Goal: Information Seeking & Learning: Find specific fact

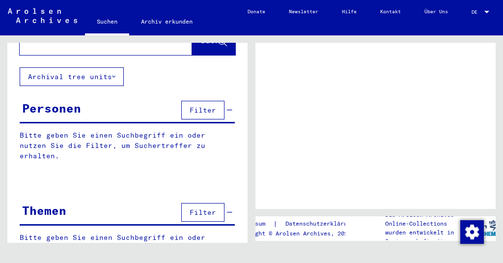
scroll to position [46, 0]
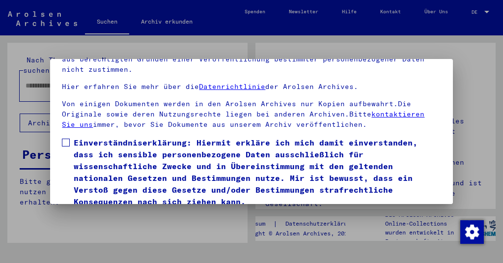
scroll to position [59, 0]
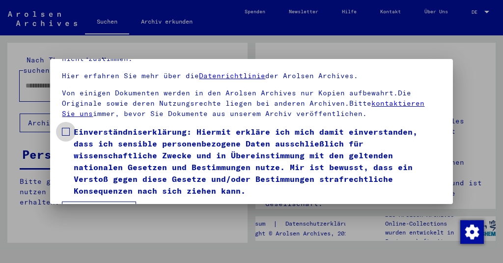
click at [71, 132] on label "Einverständniserklärung: Hiermit erkläre ich mich damit einverstanden, dass ich…" at bounding box center [251, 161] width 379 height 71
click at [104, 202] on button "Ich stimme zu" at bounding box center [99, 211] width 74 height 19
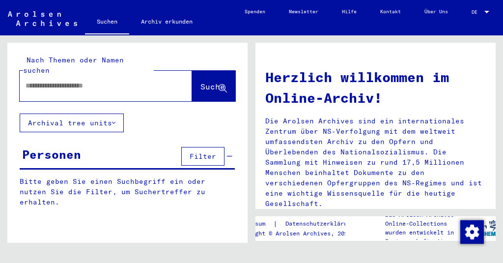
scroll to position [0, 0]
click at [127, 81] on input "text" at bounding box center [94, 86] width 137 height 10
type input "**********"
click at [224, 85] on icon at bounding box center [223, 89] width 8 height 8
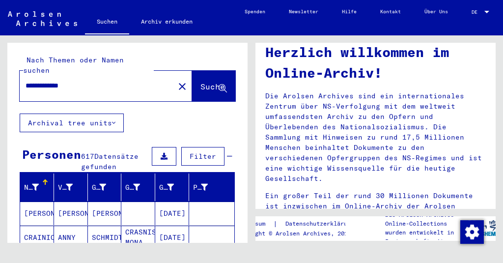
scroll to position [27, 0]
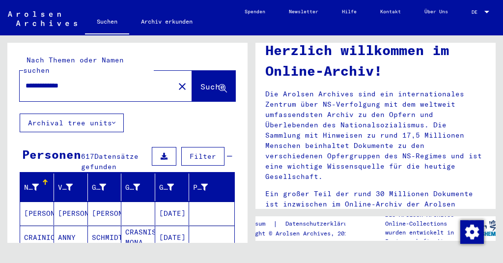
click at [196, 152] on span "Filter" at bounding box center [203, 156] width 27 height 9
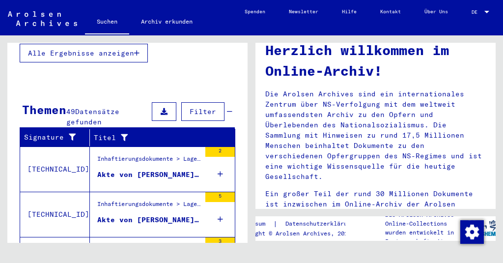
scroll to position [353, 0]
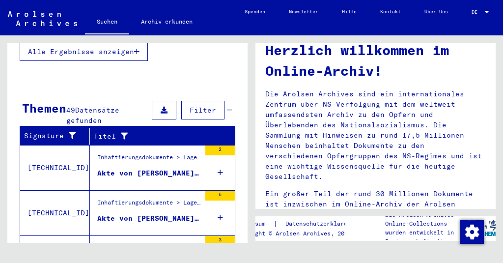
click at [194, 106] on span "Filter" at bounding box center [203, 110] width 27 height 9
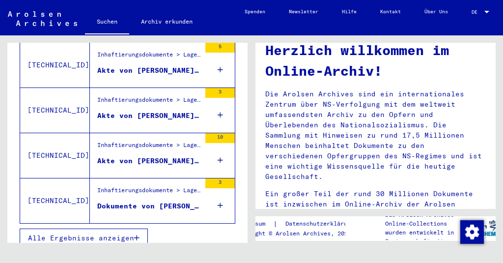
scroll to position [591, 0]
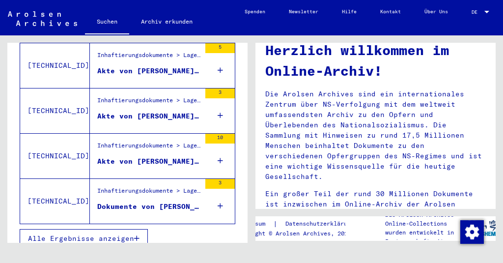
click at [144, 231] on button "Alle Ergebnisse anzeigen" at bounding box center [84, 238] width 128 height 19
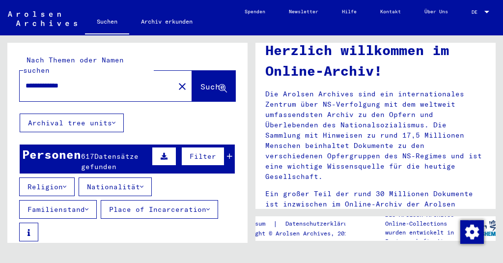
scroll to position [0, 0]
click at [113, 114] on button "Archival tree units" at bounding box center [72, 123] width 104 height 19
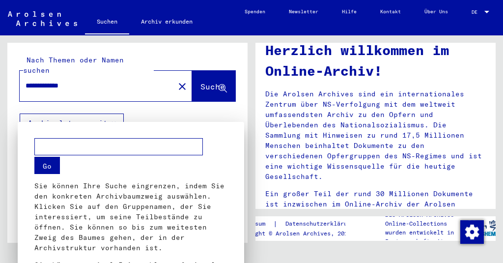
scroll to position [64, 0]
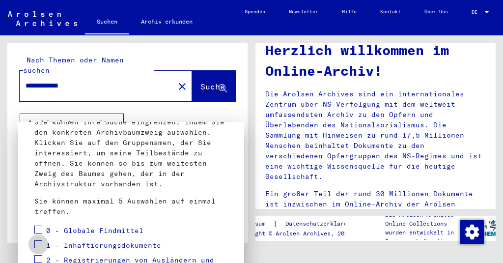
click at [41, 244] on span at bounding box center [38, 244] width 8 height 8
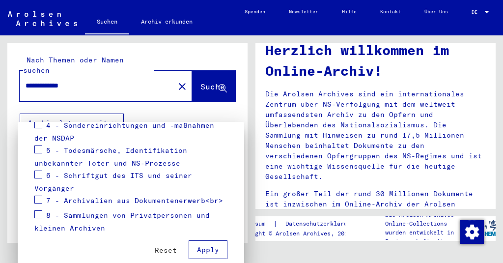
scroll to position [279, 0]
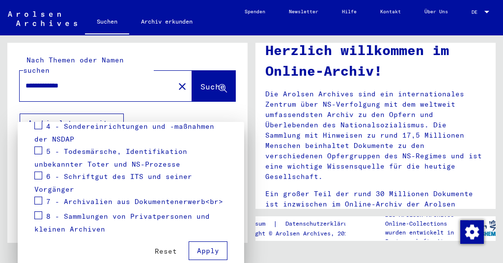
click at [203, 246] on span "Apply" at bounding box center [208, 250] width 22 height 9
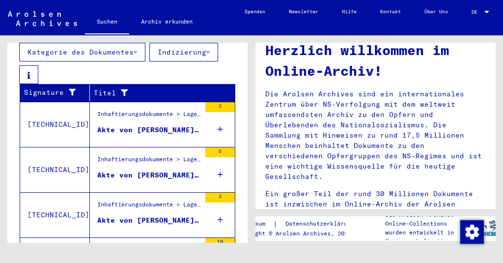
scroll to position [311, 0]
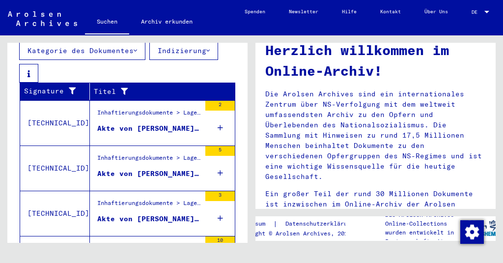
click at [220, 162] on icon at bounding box center [220, 173] width 5 height 34
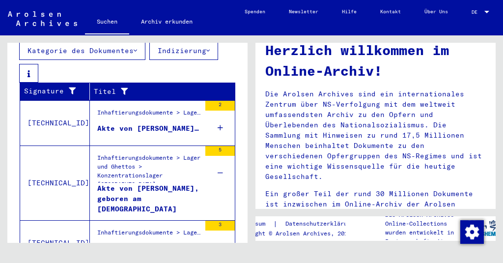
click at [224, 116] on div "2" at bounding box center [220, 123] width 29 height 44
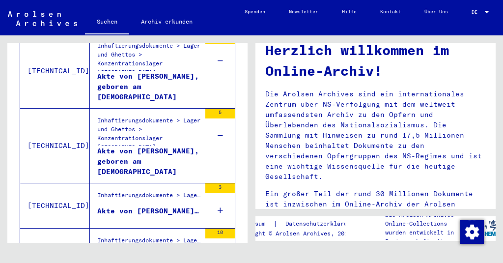
scroll to position [428, 0]
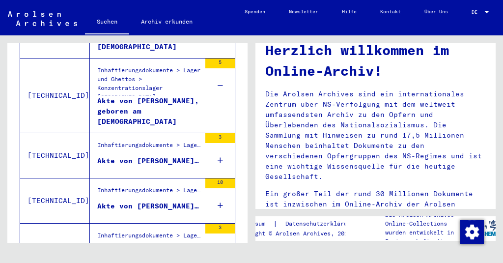
click at [219, 148] on icon at bounding box center [220, 160] width 5 height 34
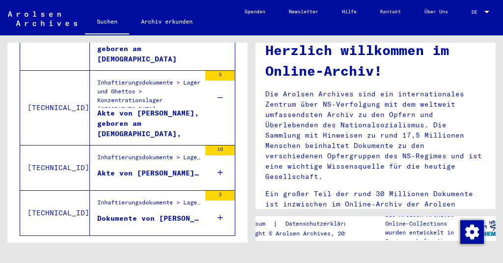
scroll to position [496, 0]
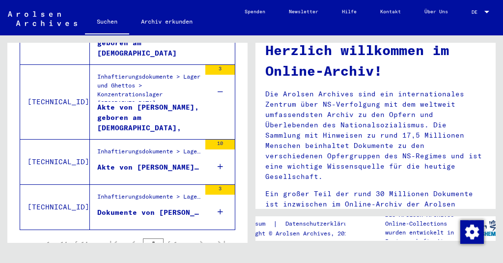
click at [218, 151] on icon at bounding box center [220, 166] width 5 height 34
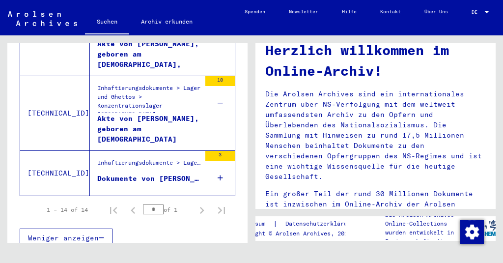
scroll to position [559, 0]
click at [216, 166] on div "3" at bounding box center [220, 173] width 29 height 44
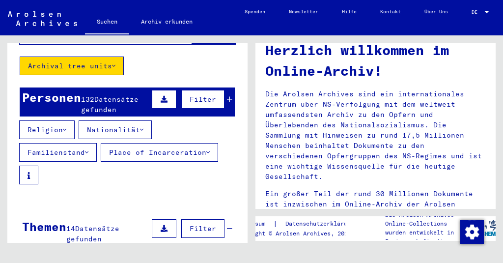
scroll to position [58, 0]
